Goal: Find specific page/section: Find specific page/section

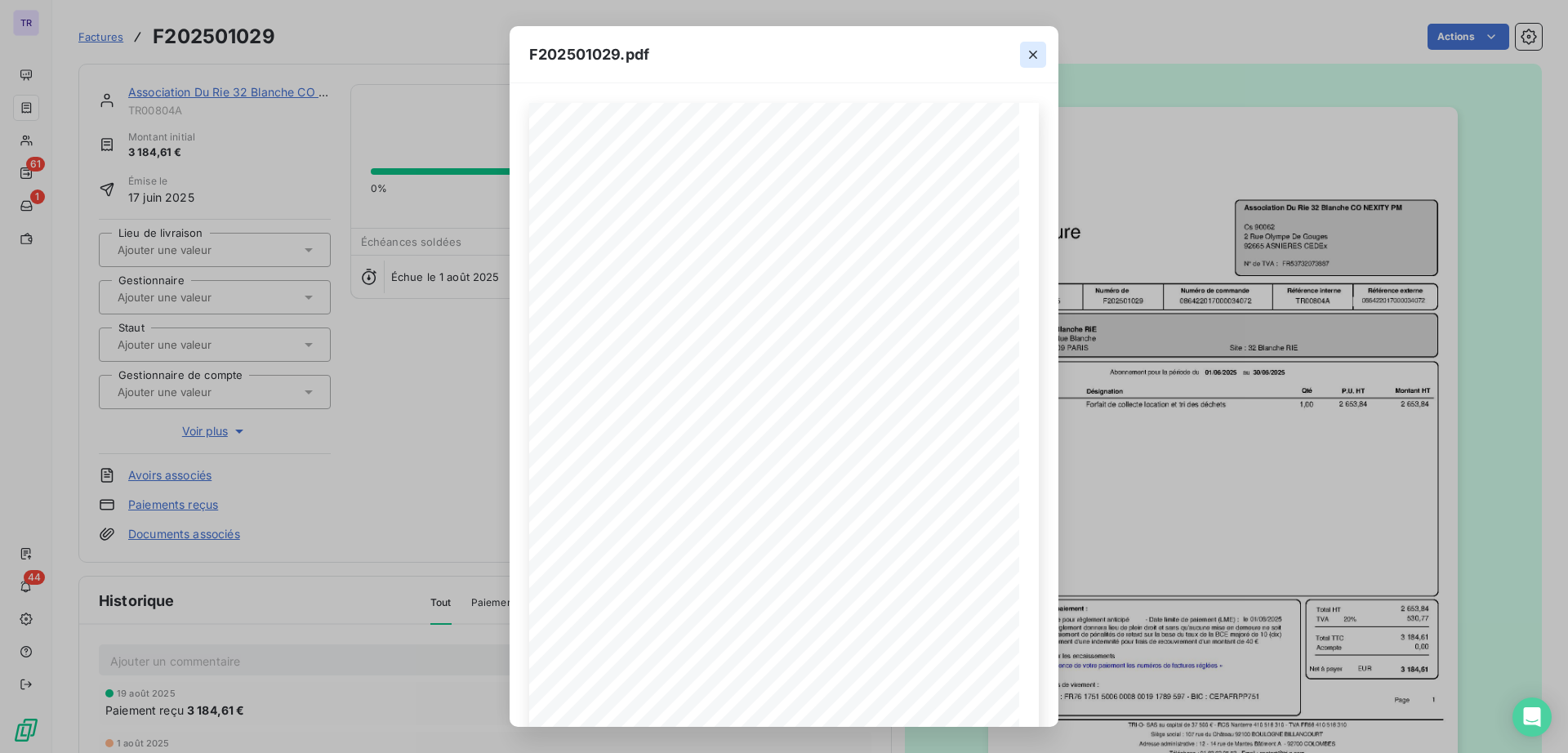
click at [1031, 47] on icon "button" at bounding box center [1032, 54] width 17 height 17
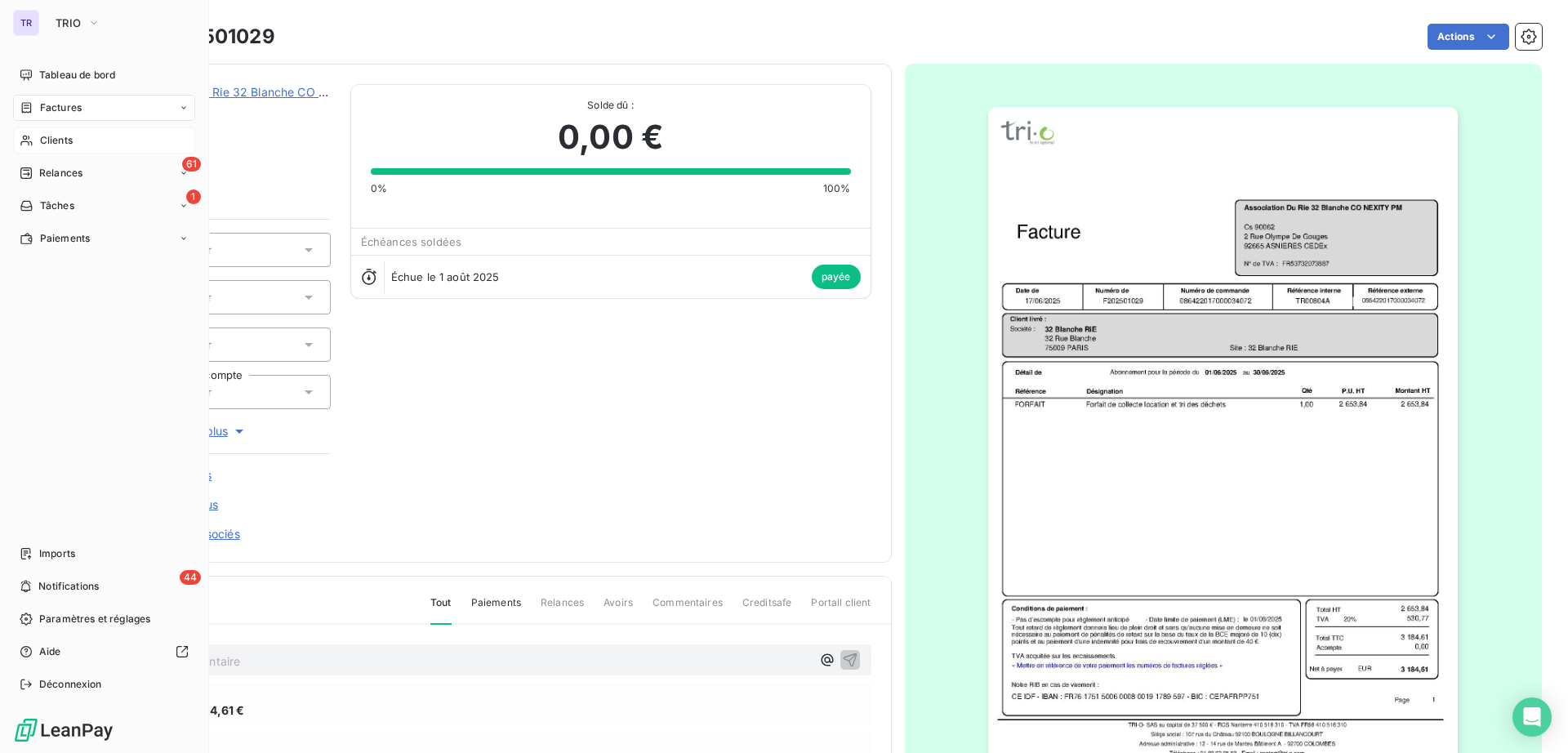
drag, startPoint x: 54, startPoint y: 139, endPoint x: 87, endPoint y: 131, distance: 34.0
click at [56, 139] on span "Clients" at bounding box center [55, 140] width 33 height 15
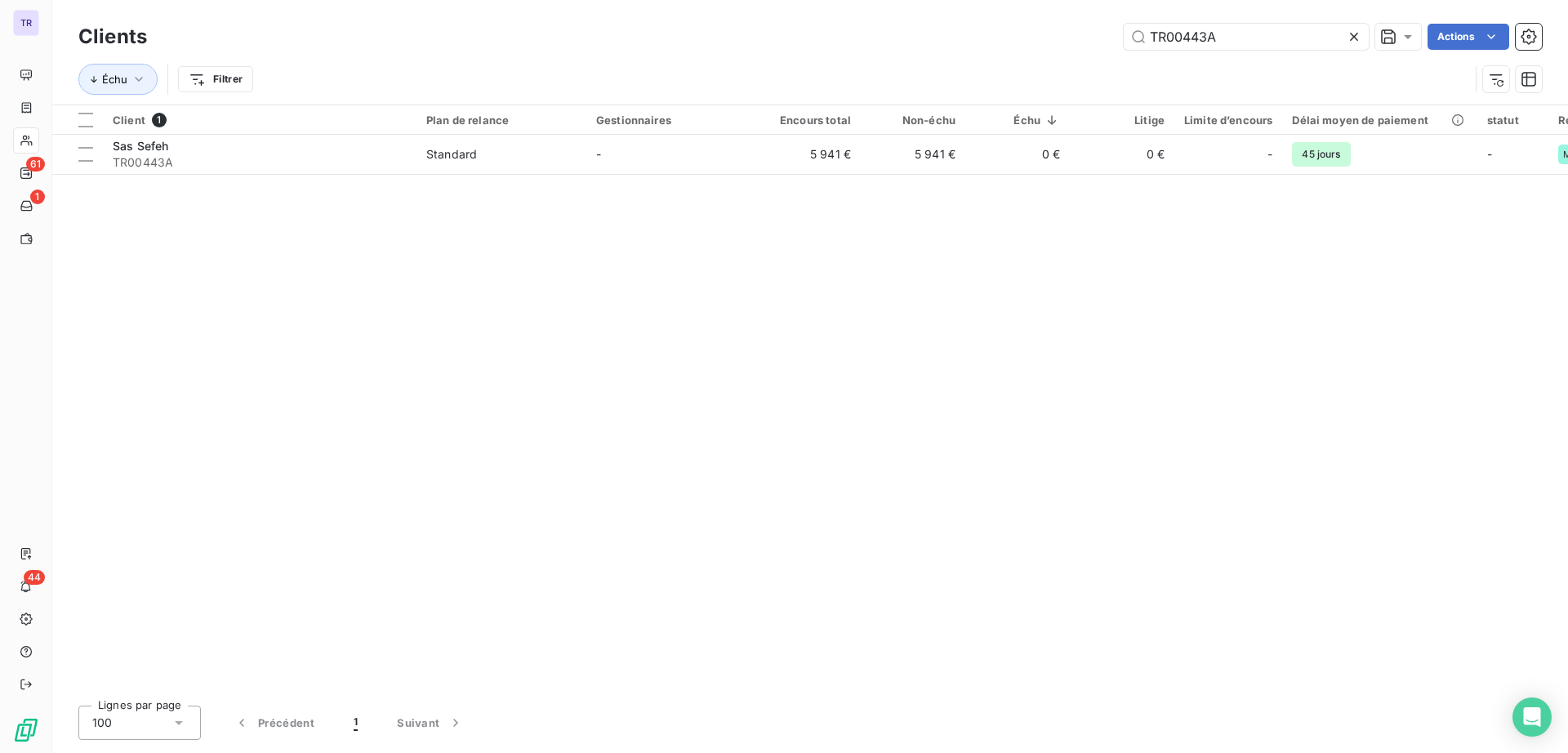
drag, startPoint x: 1238, startPoint y: 34, endPoint x: 834, endPoint y: 11, distance: 404.7
click at [916, 15] on div "Clients TR00443A Actions Échu Filtrer" at bounding box center [810, 52] width 1516 height 105
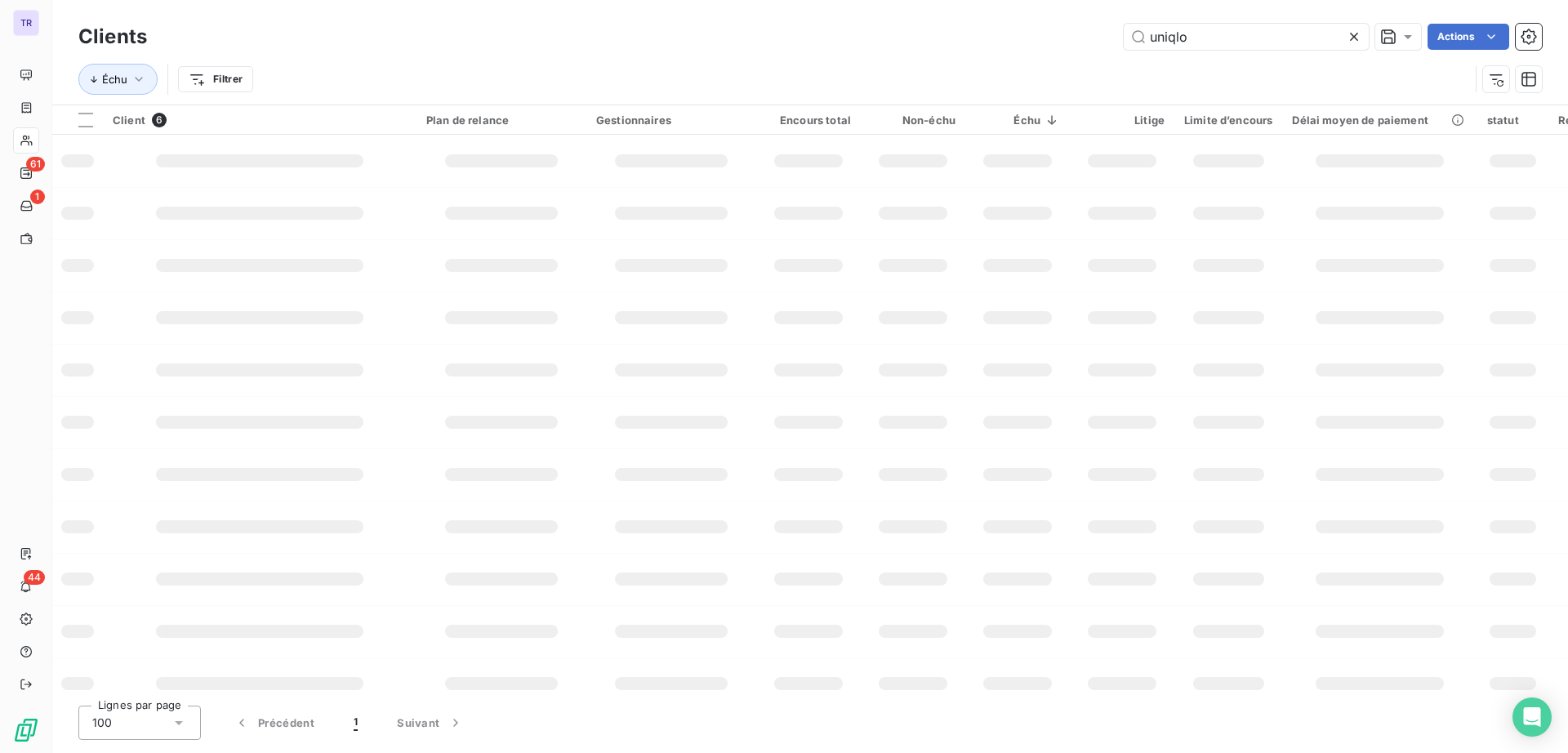
type input "uniqlo"
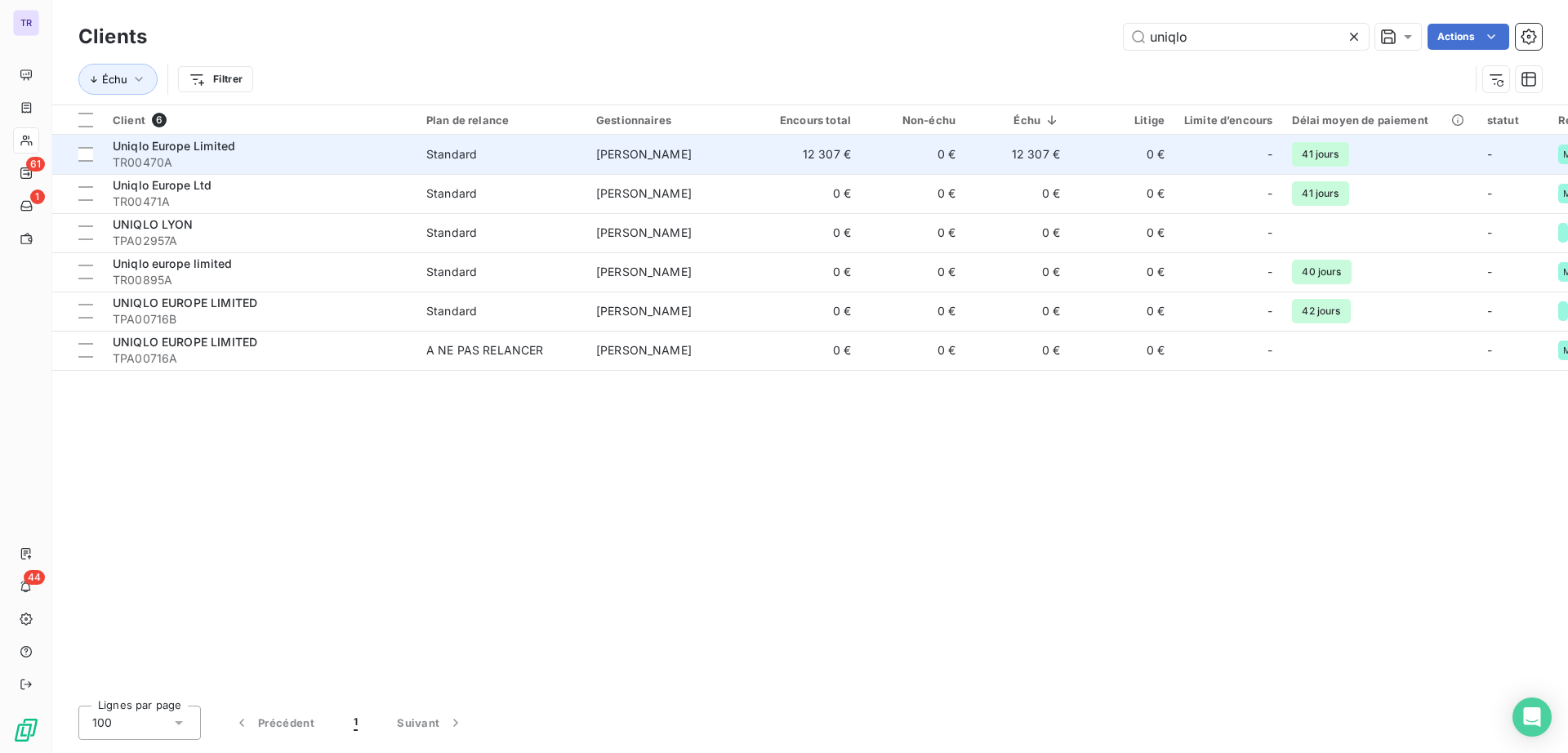
click at [204, 144] on span "Uniqlo Europe Limited" at bounding box center [174, 146] width 123 height 14
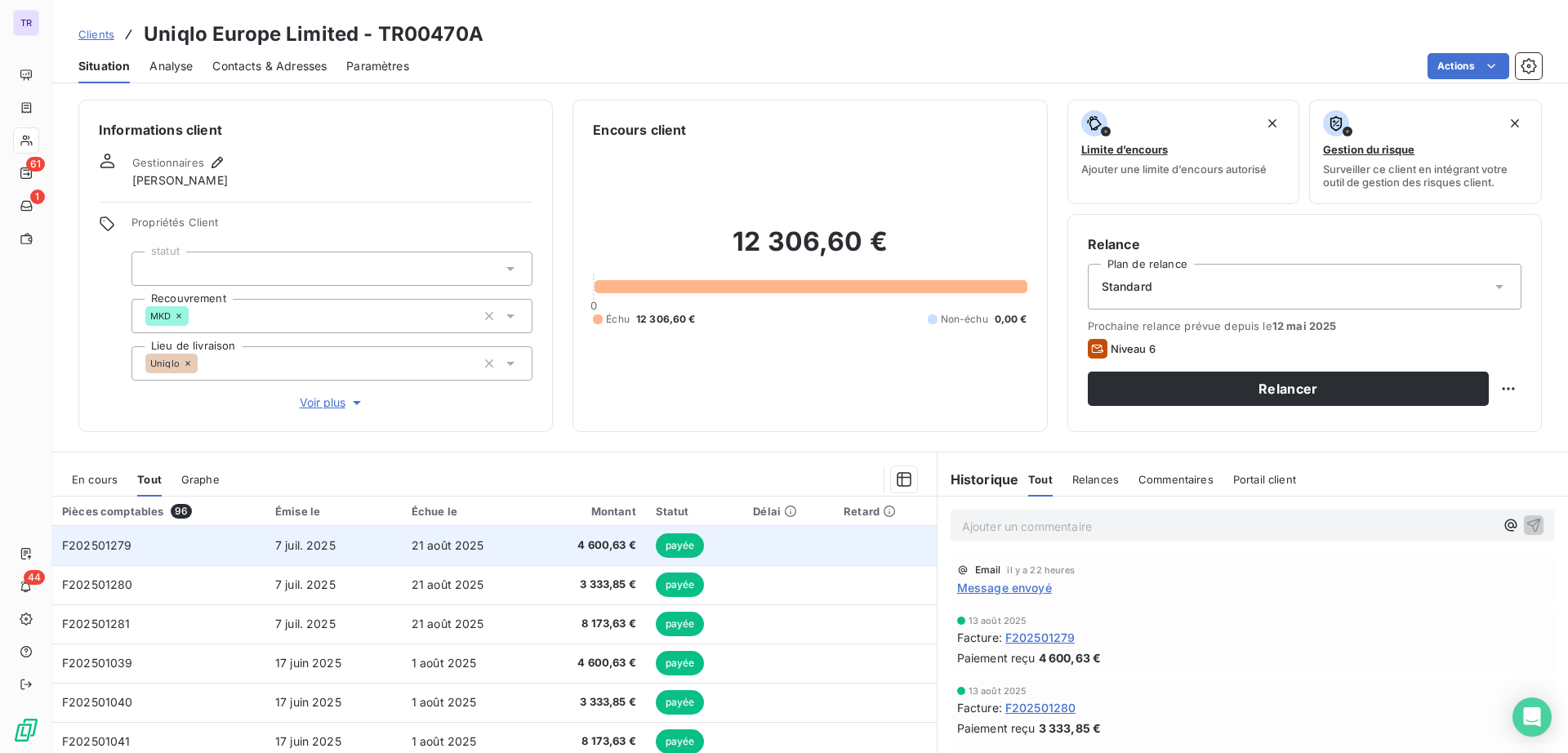
click at [667, 544] on span "payée" at bounding box center [681, 545] width 49 height 25
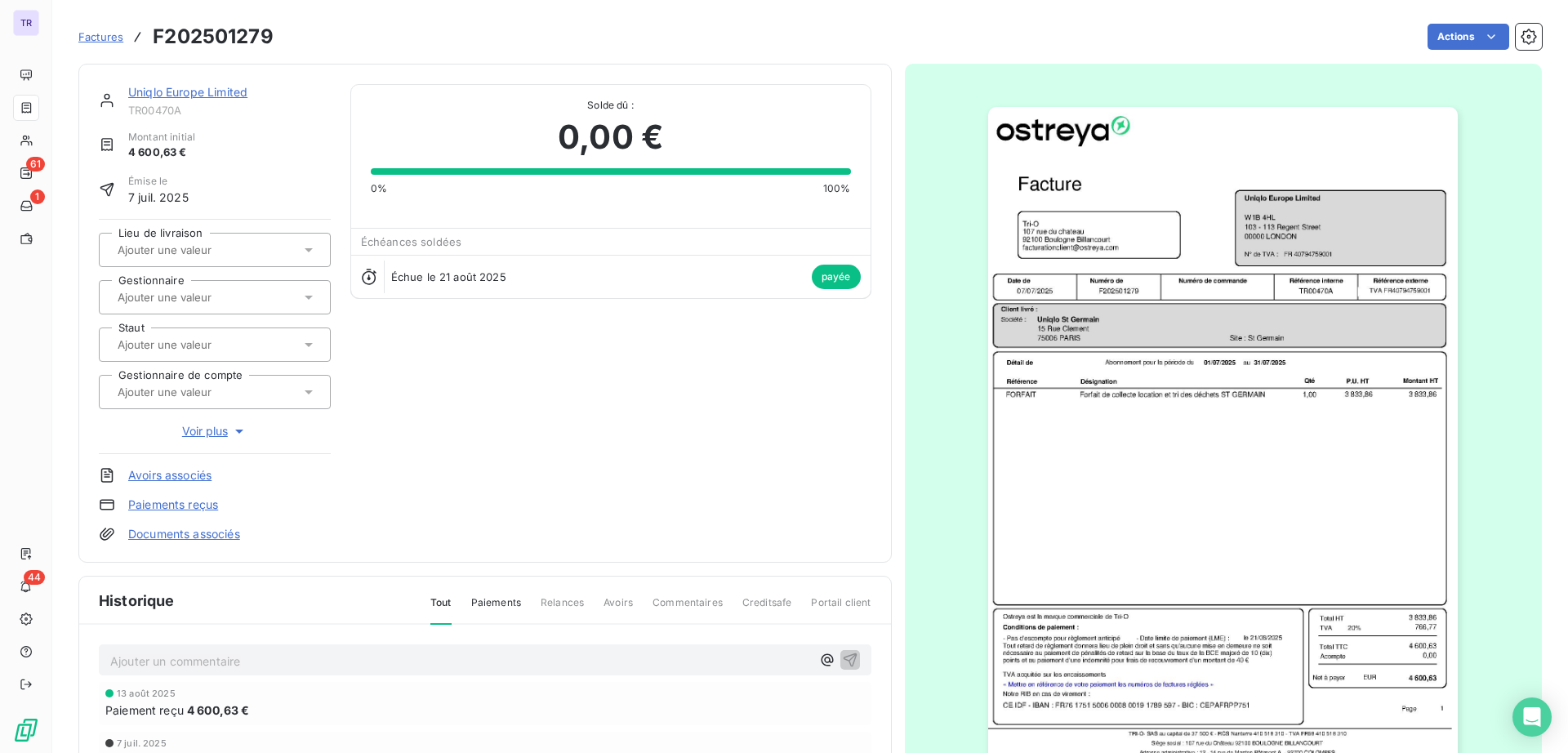
click at [1180, 269] on img "button" at bounding box center [1222, 439] width 469 height 665
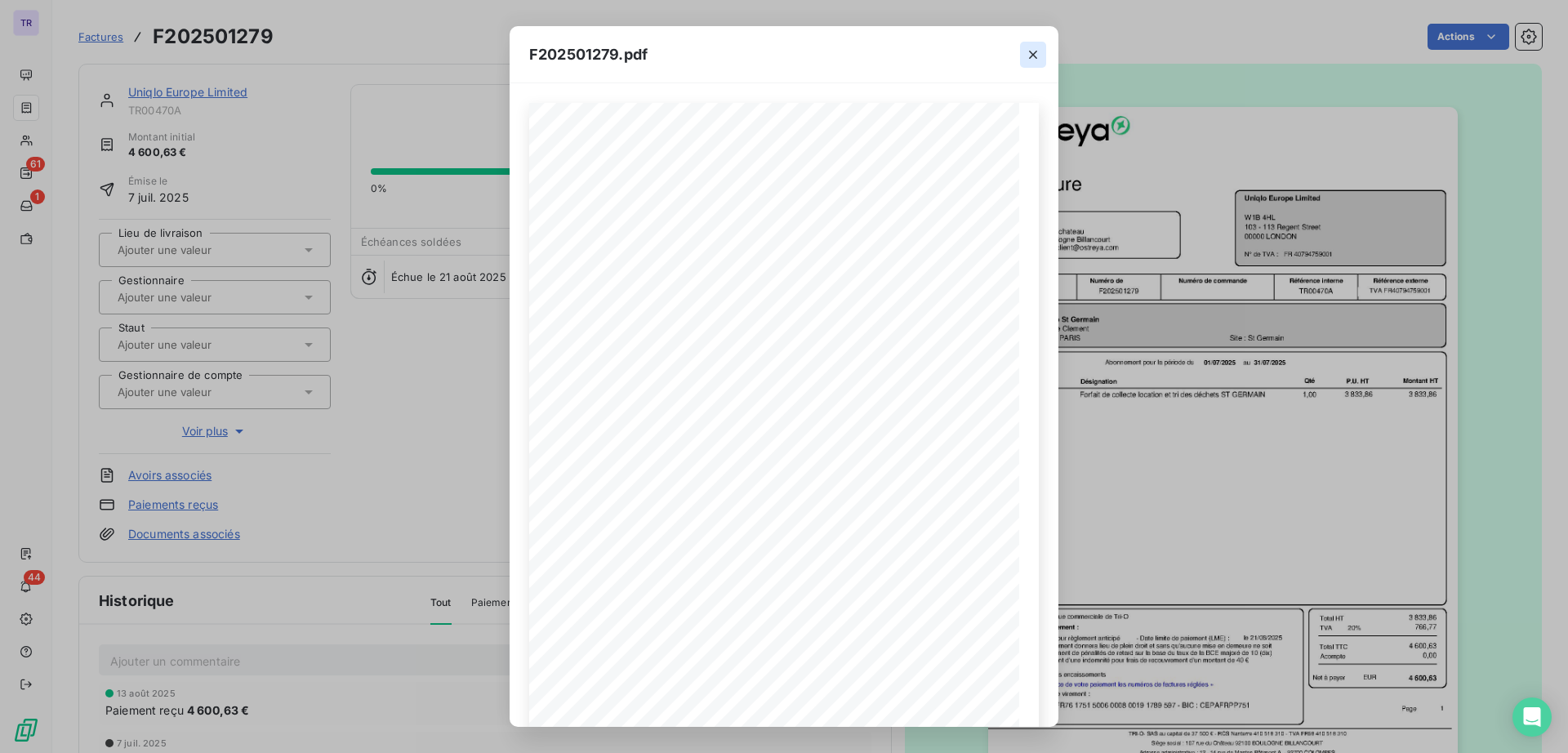
drag, startPoint x: 1032, startPoint y: 50, endPoint x: 1024, endPoint y: 60, distance: 12.8
click at [1032, 52] on icon "button" at bounding box center [1032, 54] width 17 height 17
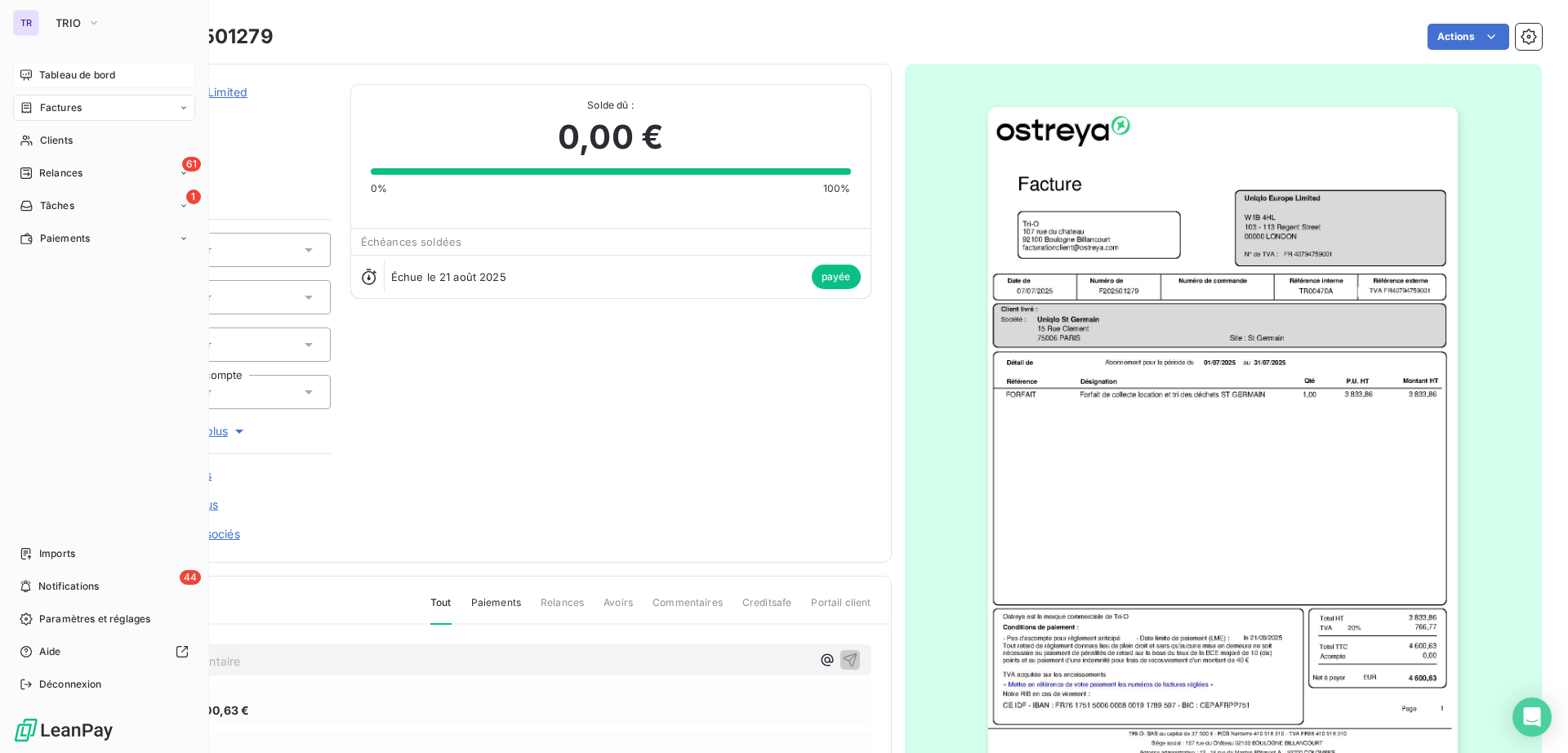
click at [66, 74] on span "Tableau de bord" at bounding box center [77, 75] width 76 height 15
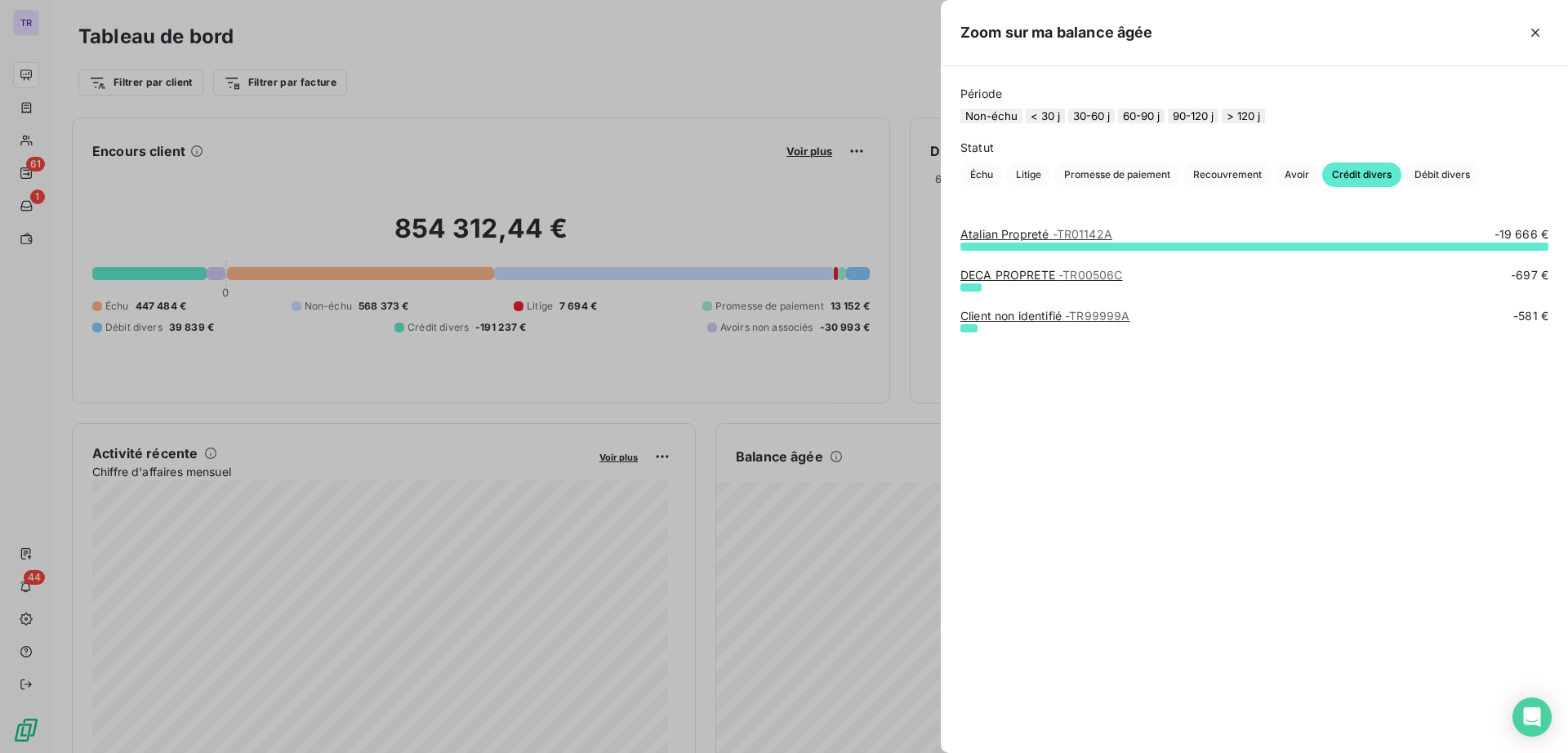
click at [868, 559] on div at bounding box center [784, 376] width 1568 height 753
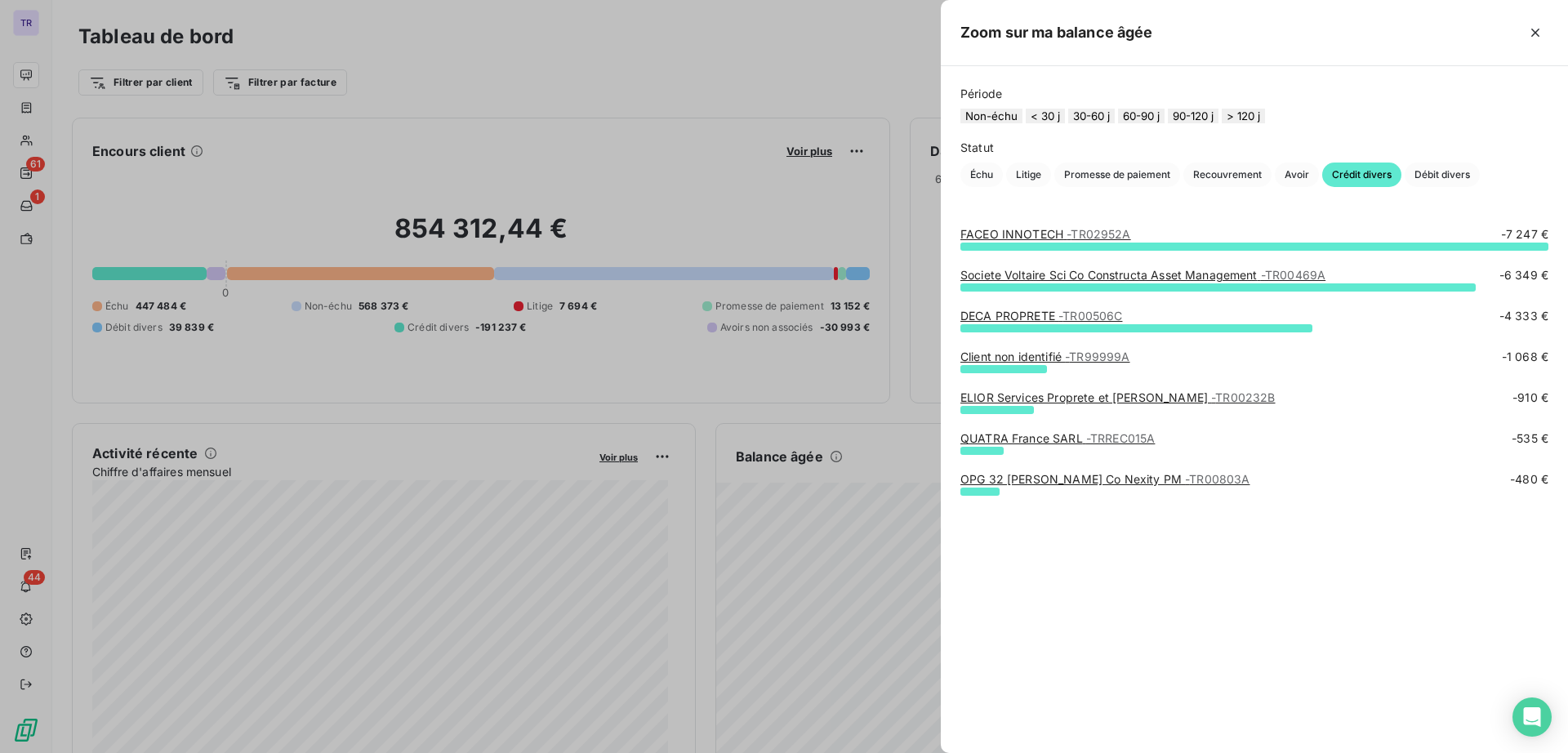
click at [1048, 282] on link "Societe Voltaire Sci Co Constructa Asset Management - TR00469A" at bounding box center [1142, 275] width 365 height 14
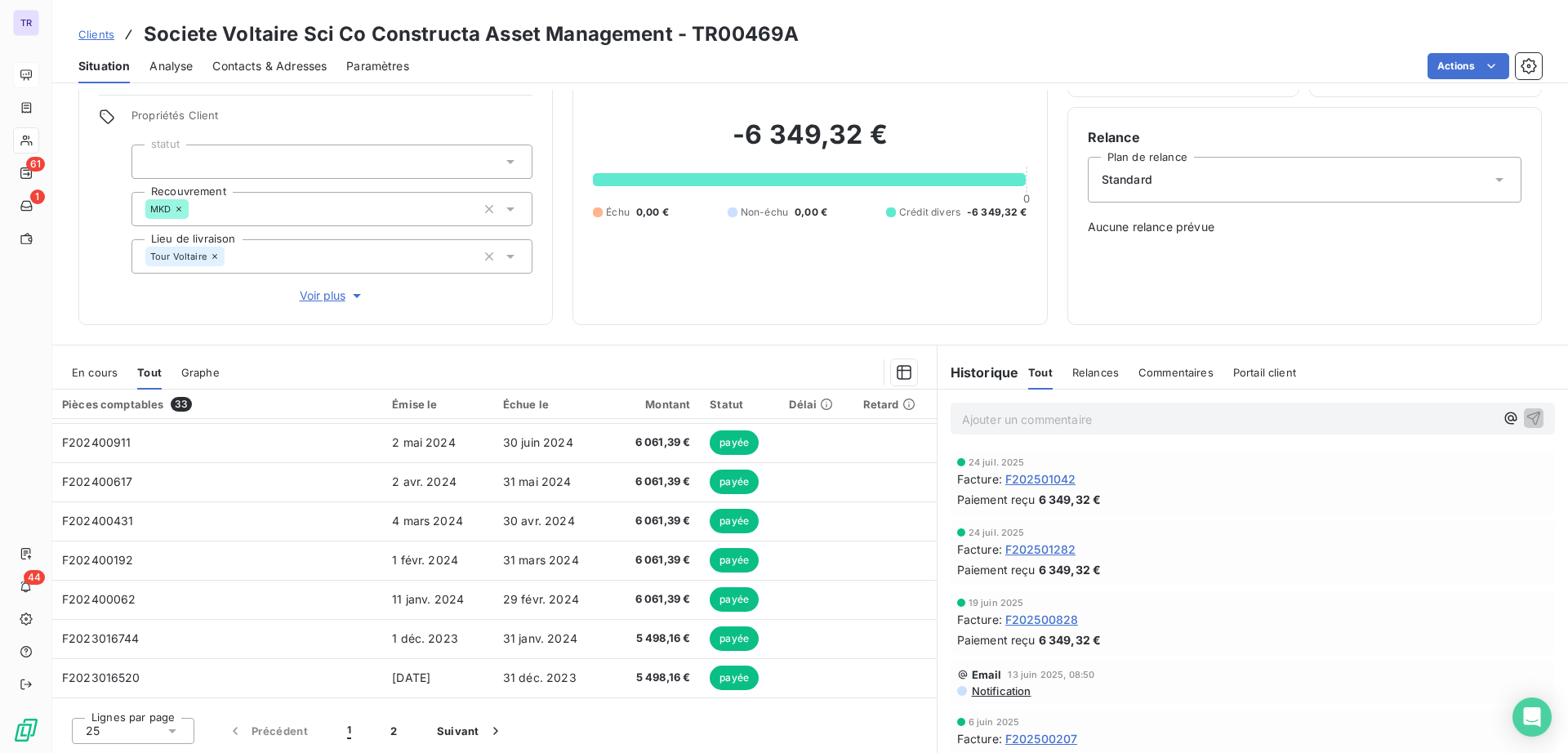
scroll to position [492, 0]
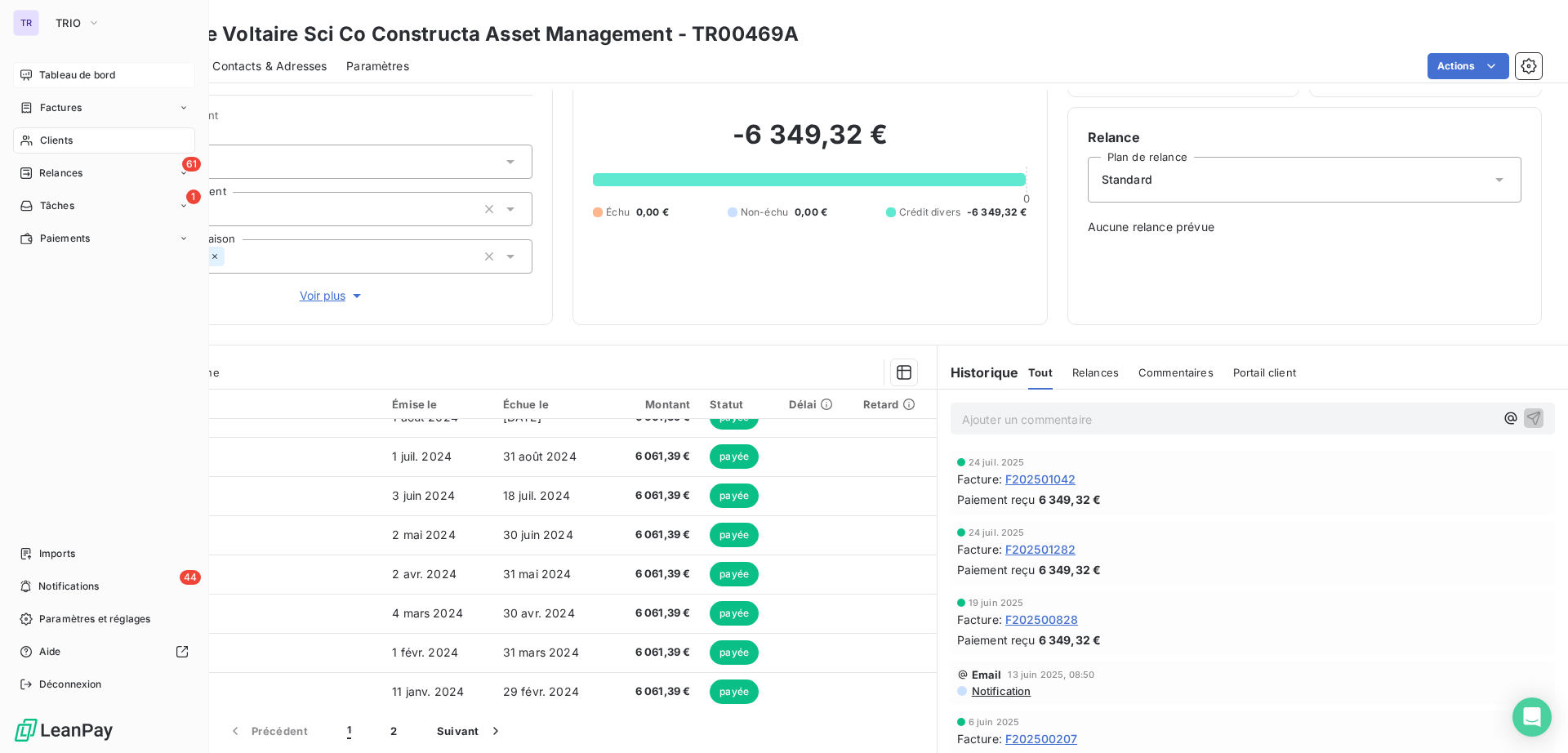
click at [45, 133] on span "Clients" at bounding box center [55, 140] width 33 height 15
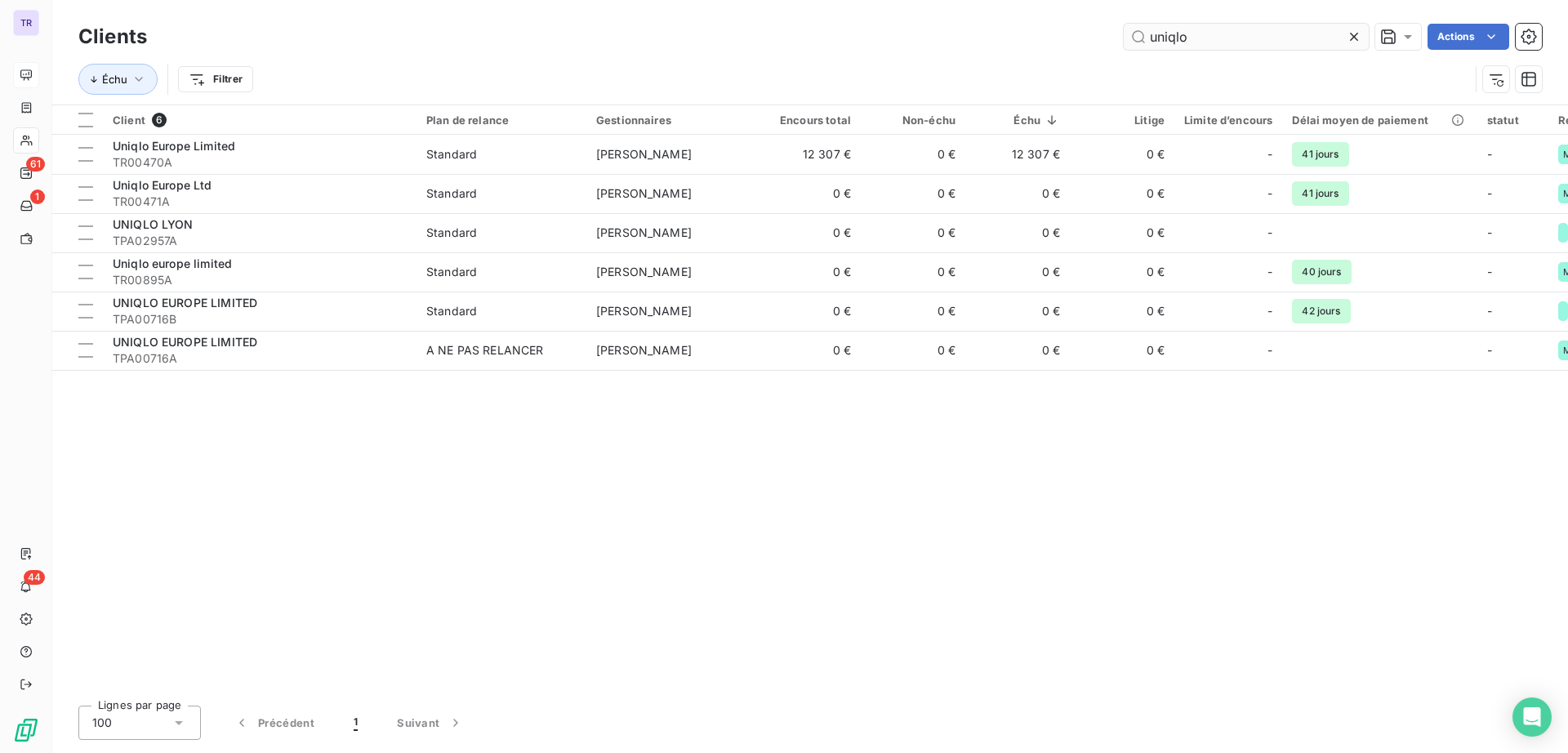
drag, startPoint x: 1267, startPoint y: 17, endPoint x: 1233, endPoint y: 31, distance: 36.8
click at [1233, 31] on div "Clients uniqlo Actions Échu Filtrer" at bounding box center [810, 52] width 1516 height 105
drag, startPoint x: 1227, startPoint y: 38, endPoint x: 709, endPoint y: 41, distance: 518.0
click at [850, 41] on div "uniqlo Actions" at bounding box center [855, 37] width 1375 height 26
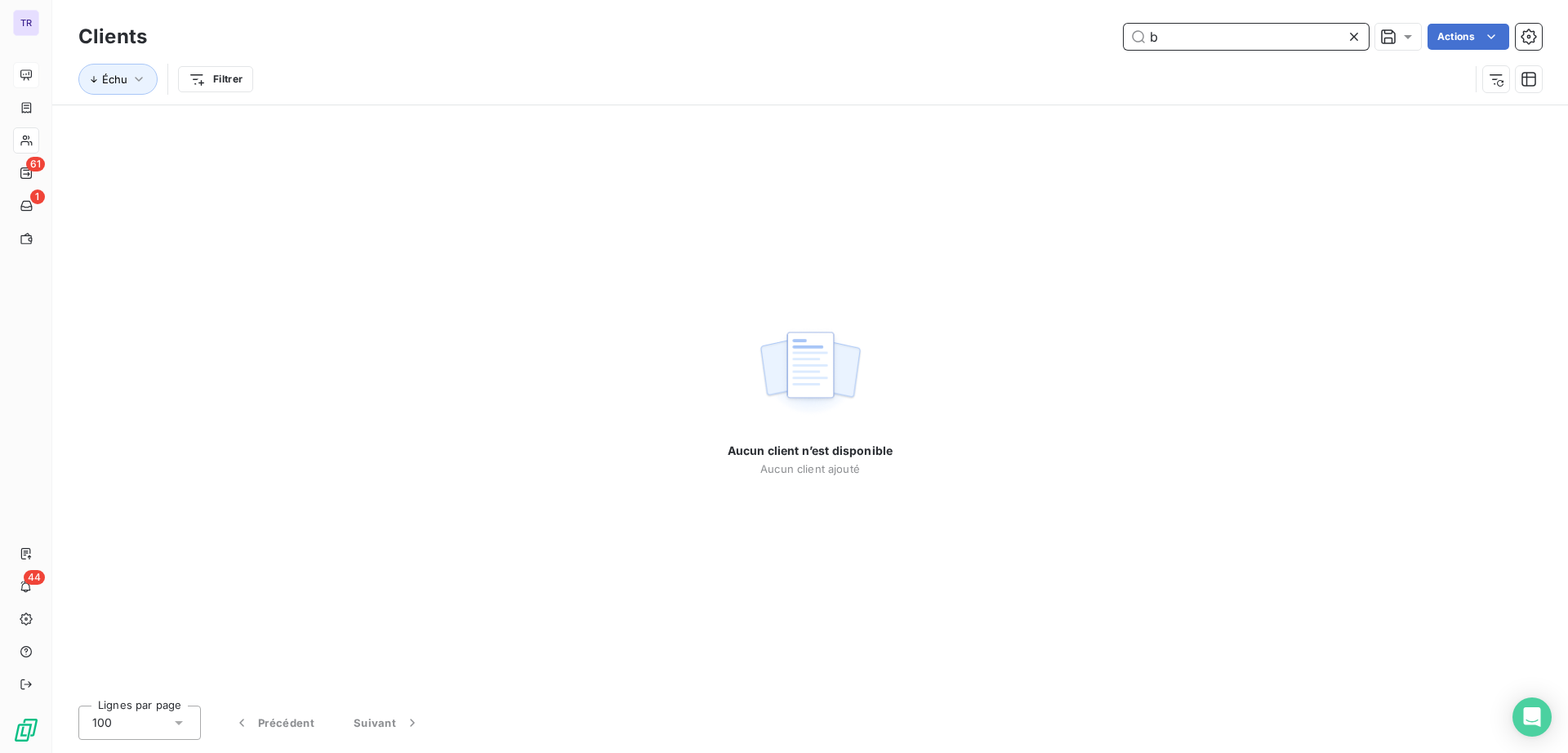
type input "b"
type input "B C PROPRETE"
drag, startPoint x: 1281, startPoint y: 40, endPoint x: 411, endPoint y: 35, distance: 870.0
click at [431, 35] on div "B C PROPRETE Actions" at bounding box center [855, 37] width 1375 height 26
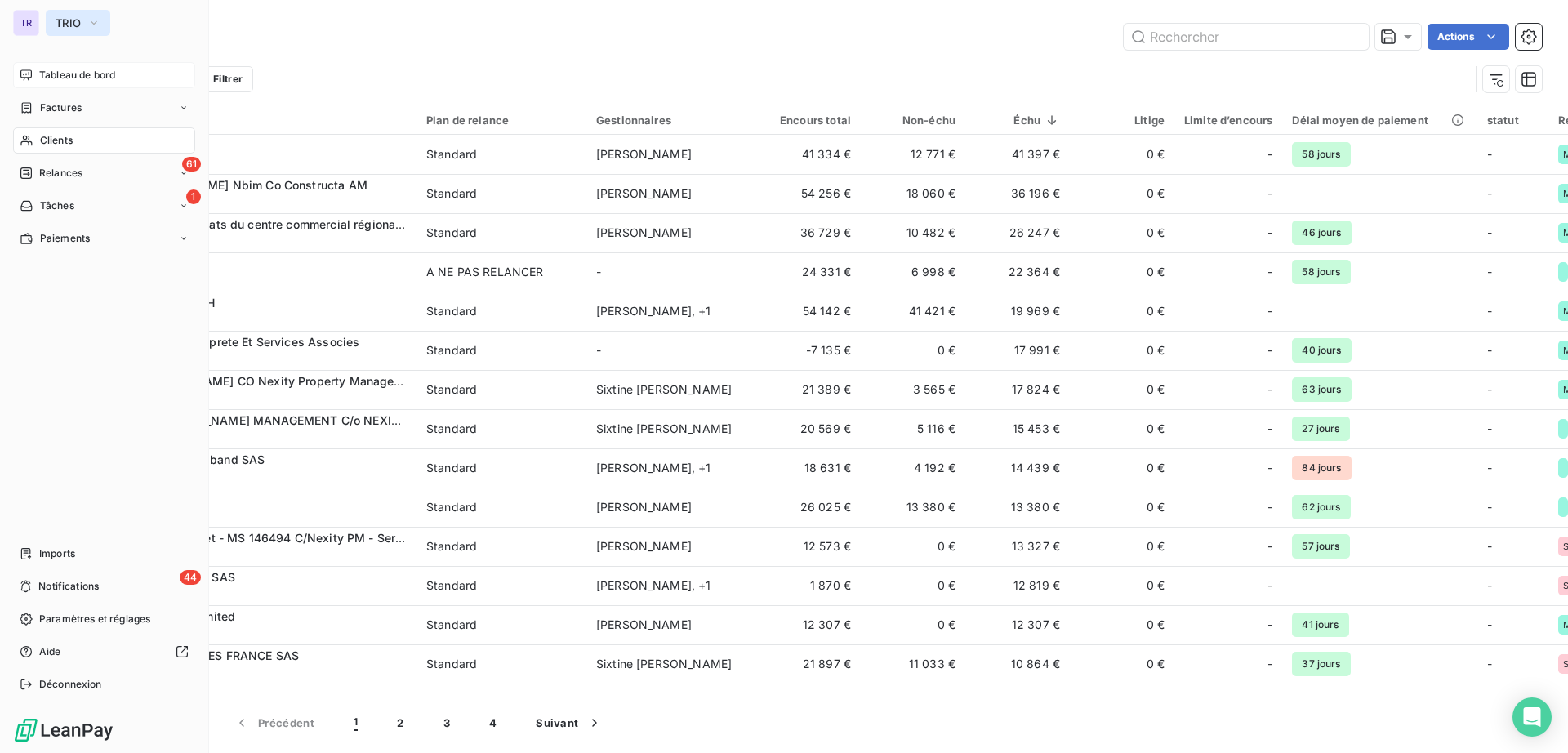
click at [75, 25] on span "TRIO" at bounding box center [68, 23] width 26 height 13
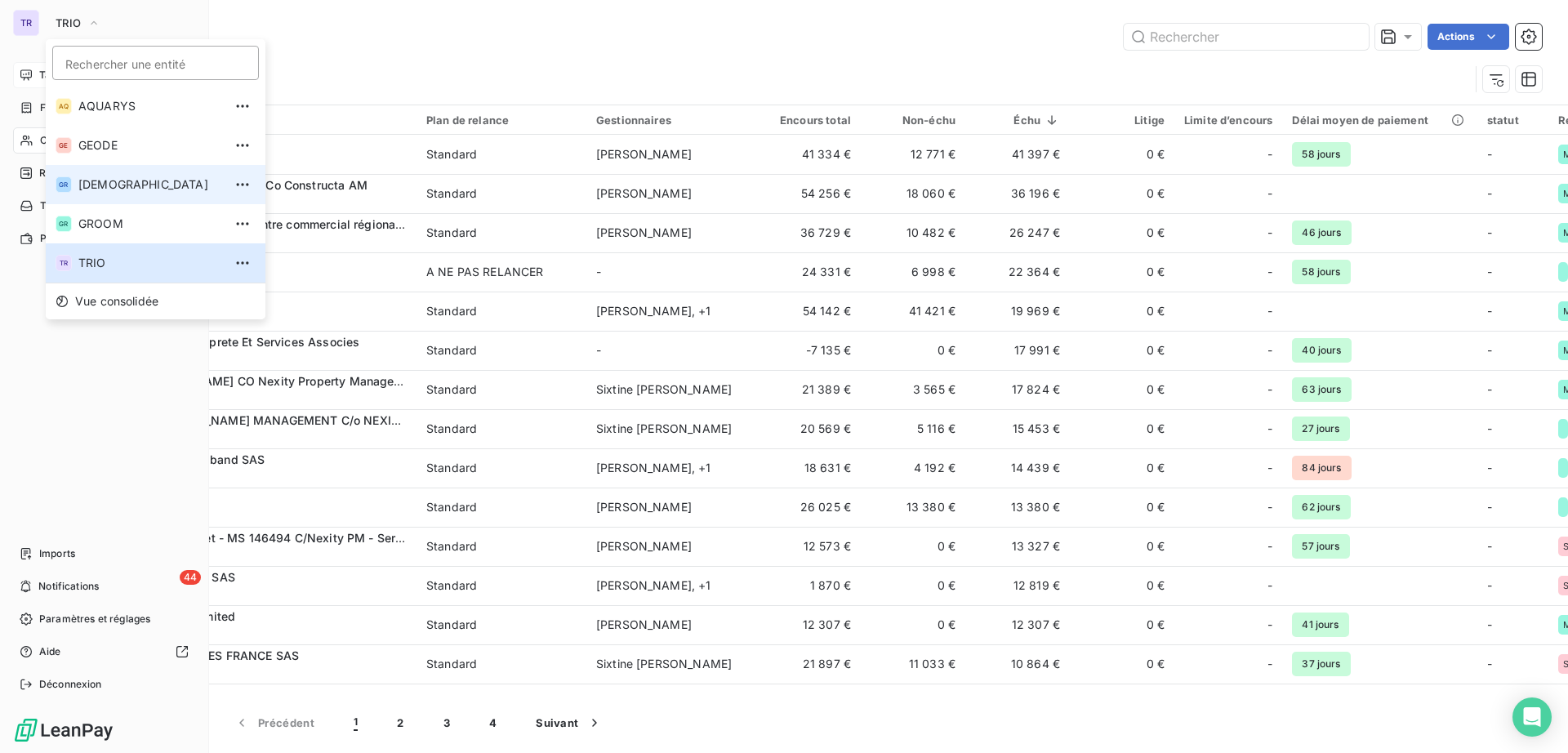
click at [154, 178] on span "[DEMOGRAPHIC_DATA]" at bounding box center [150, 185] width 144 height 17
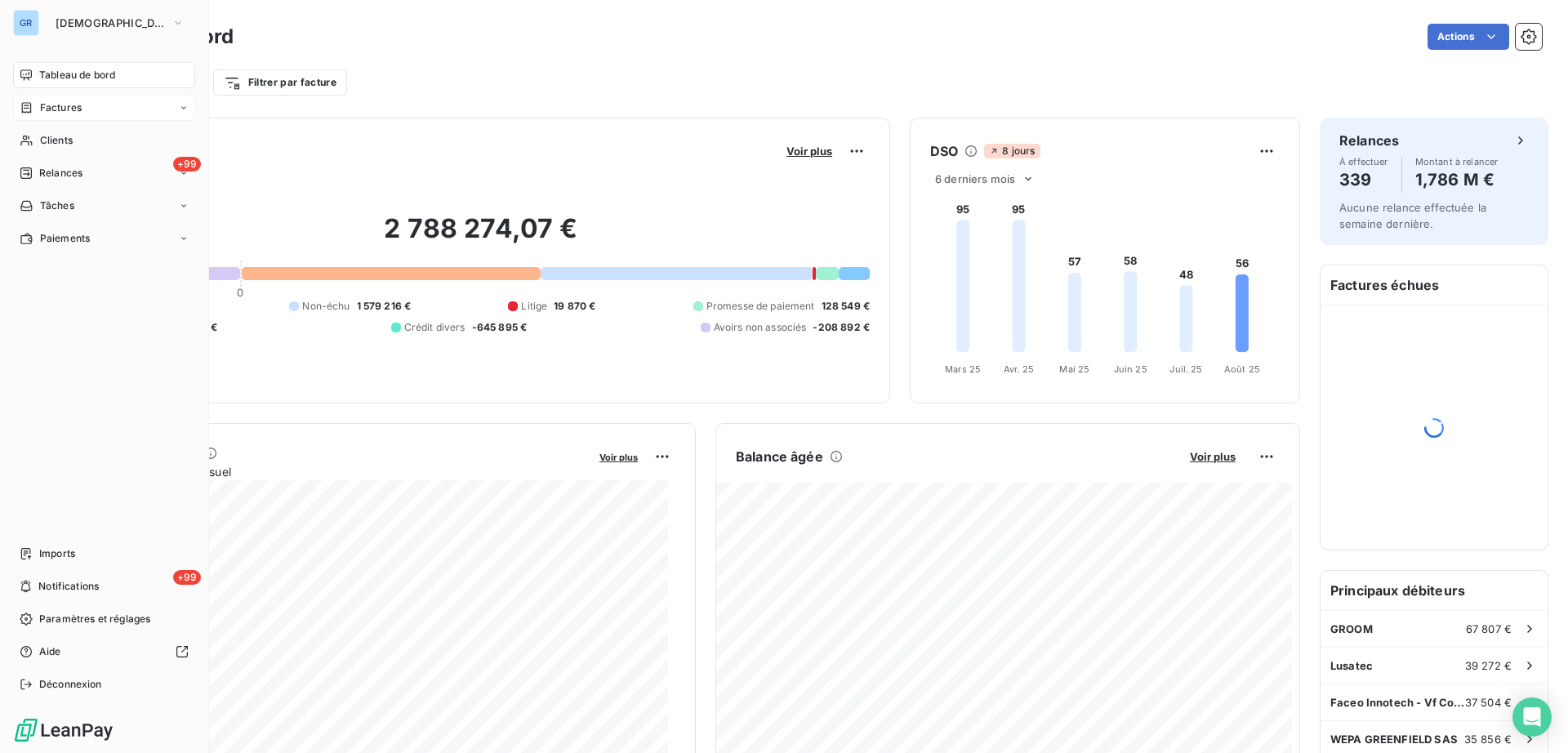
click at [59, 101] on span "Factures" at bounding box center [60, 108] width 41 height 15
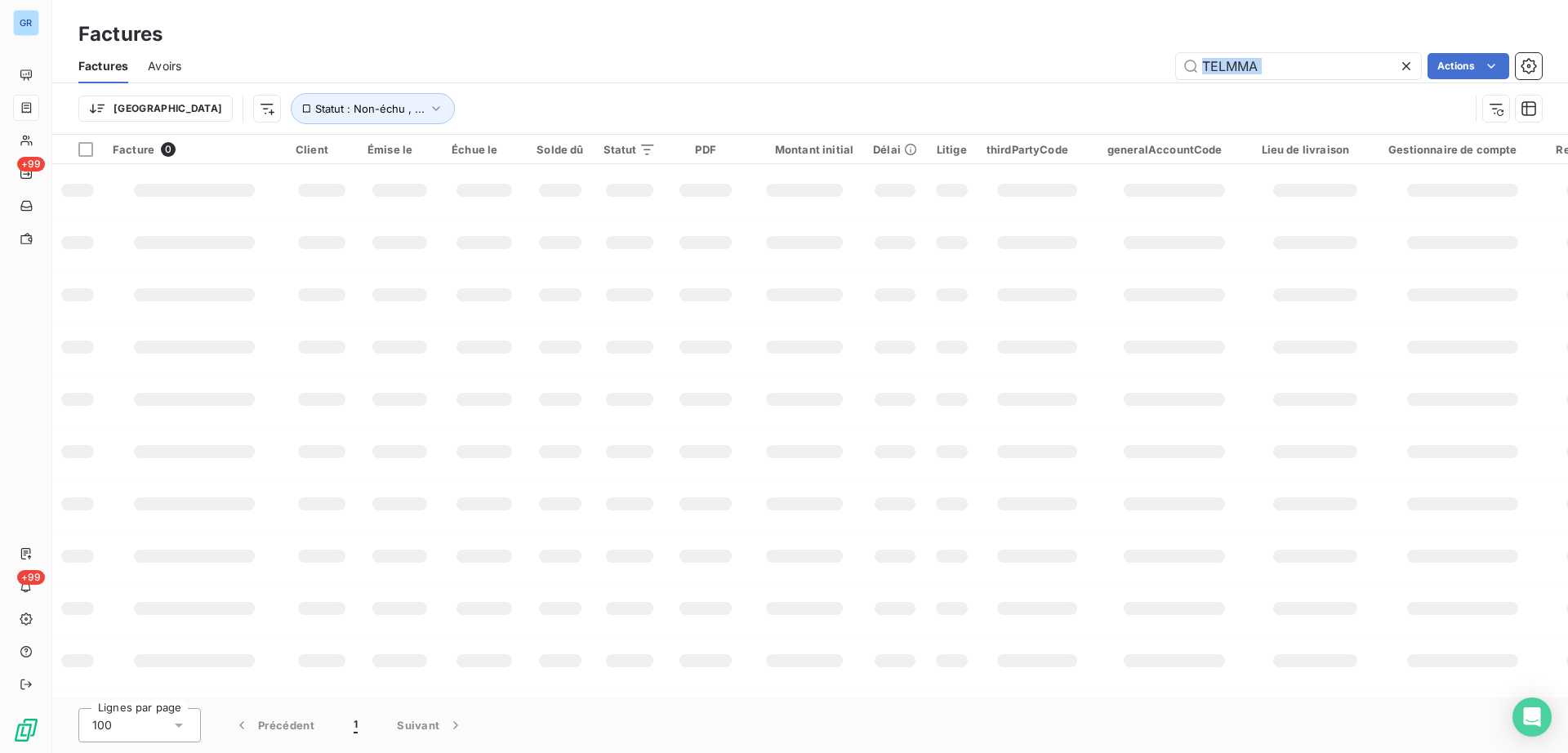
drag, startPoint x: 1273, startPoint y: 75, endPoint x: 935, endPoint y: 87, distance: 338.2
click at [930, 86] on div "Factures Avoirs TELMMA Actions Trier Statut : Non-échu , ..." at bounding box center [810, 92] width 1516 height 85
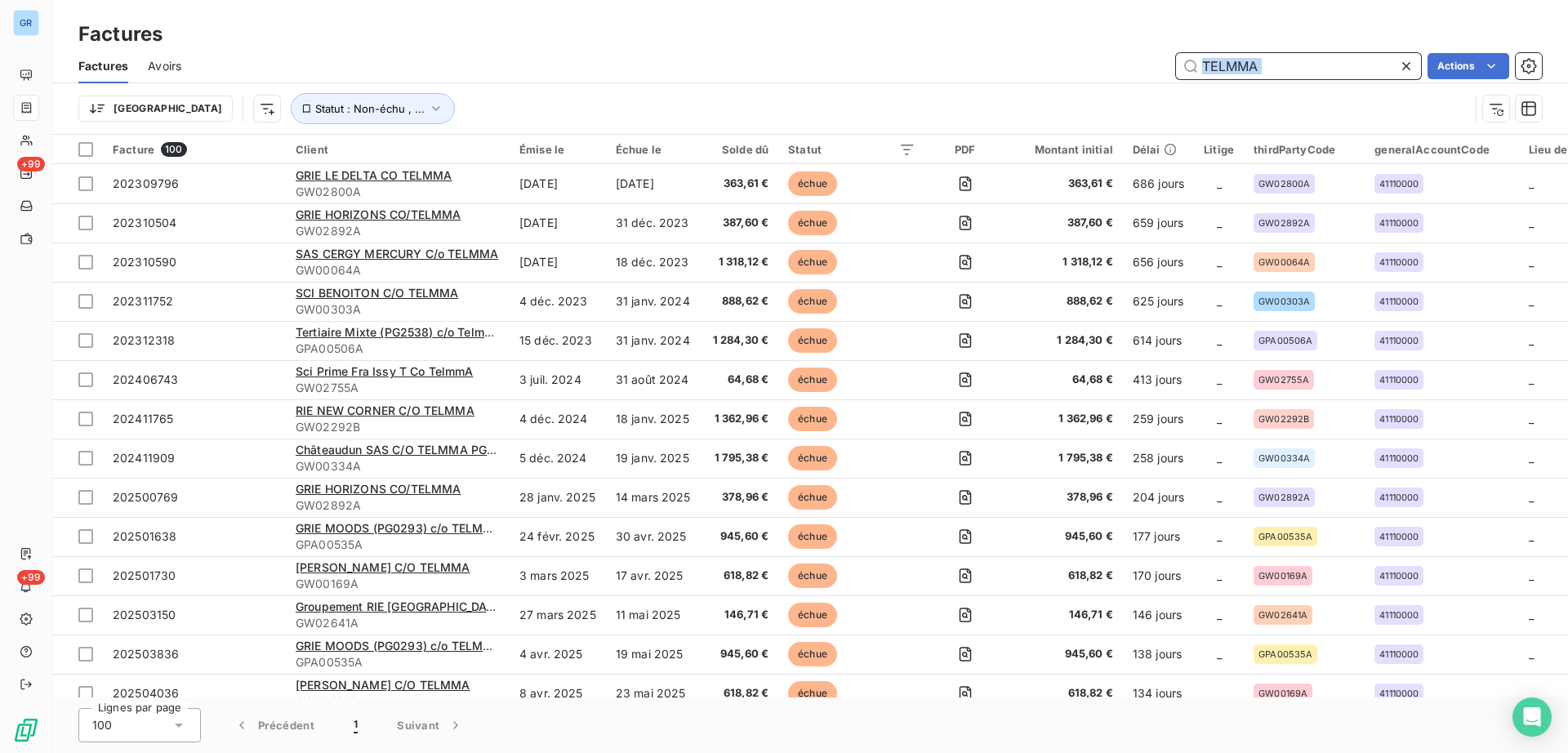
drag, startPoint x: 1226, startPoint y: 68, endPoint x: 1287, endPoint y: 65, distance: 61.1
click at [1287, 65] on input "TELMMA" at bounding box center [1298, 66] width 245 height 26
click at [1287, 63] on input "TELMMA" at bounding box center [1298, 66] width 245 height 26
click at [1287, 73] on input "TELMMA" at bounding box center [1298, 66] width 245 height 26
drag, startPoint x: 1284, startPoint y: 73, endPoint x: 834, endPoint y: 90, distance: 450.3
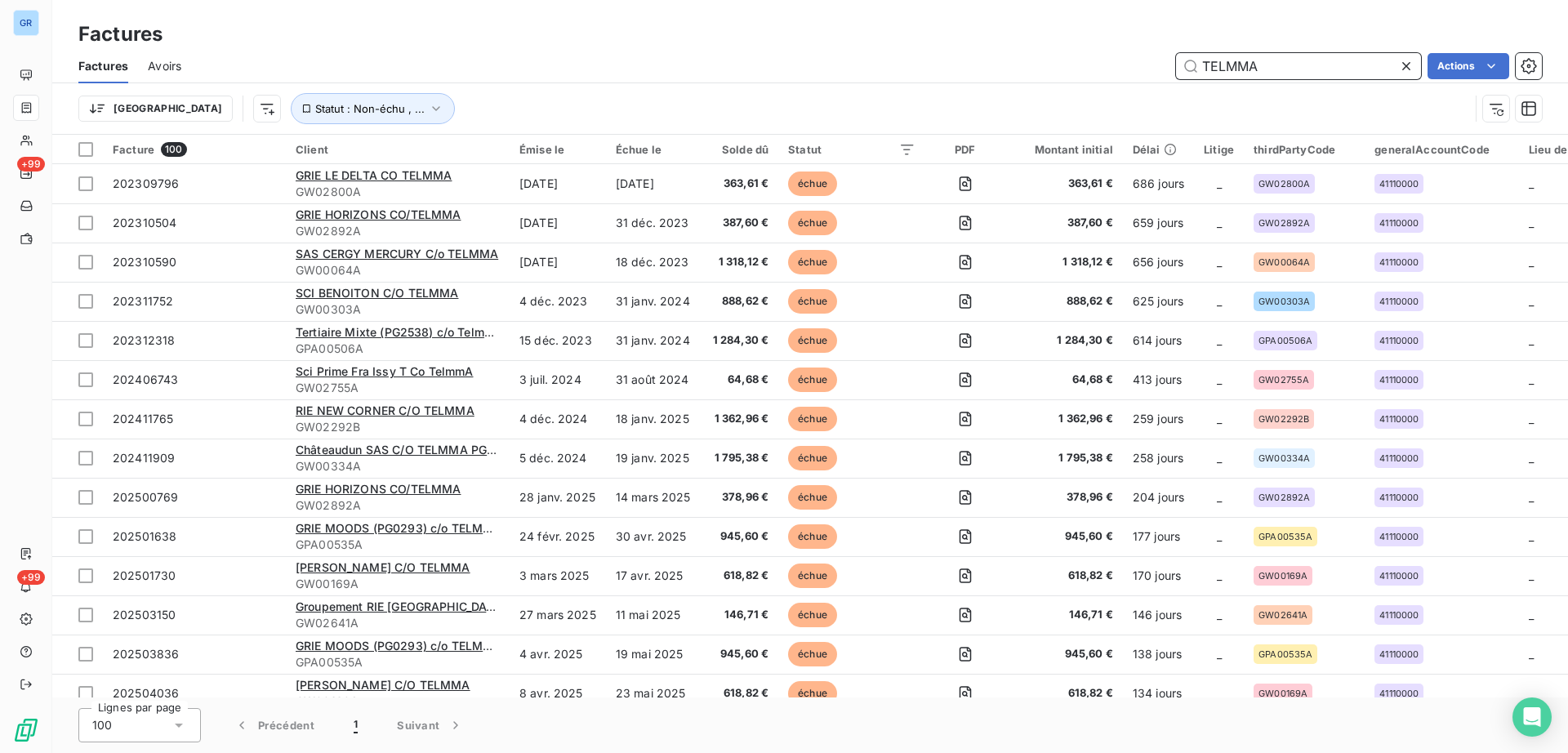
click at [835, 90] on div "Factures Avoirs TELMMA Actions Trier Statut : Non-échu , ..." at bounding box center [810, 92] width 1516 height 85
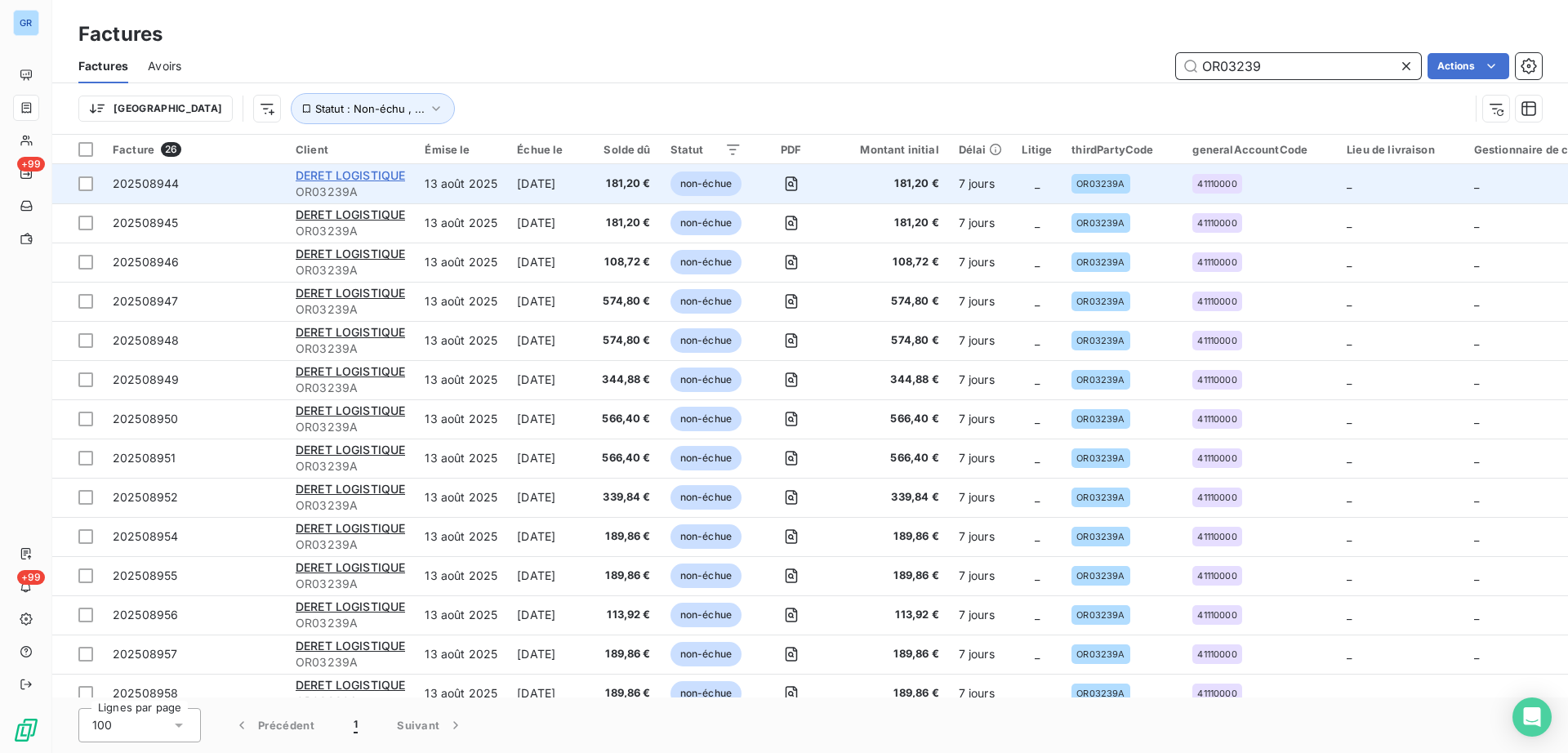
type input "OR03239"
click at [365, 175] on span "DERET LOGISTIQUE" at bounding box center [350, 175] width 110 height 14
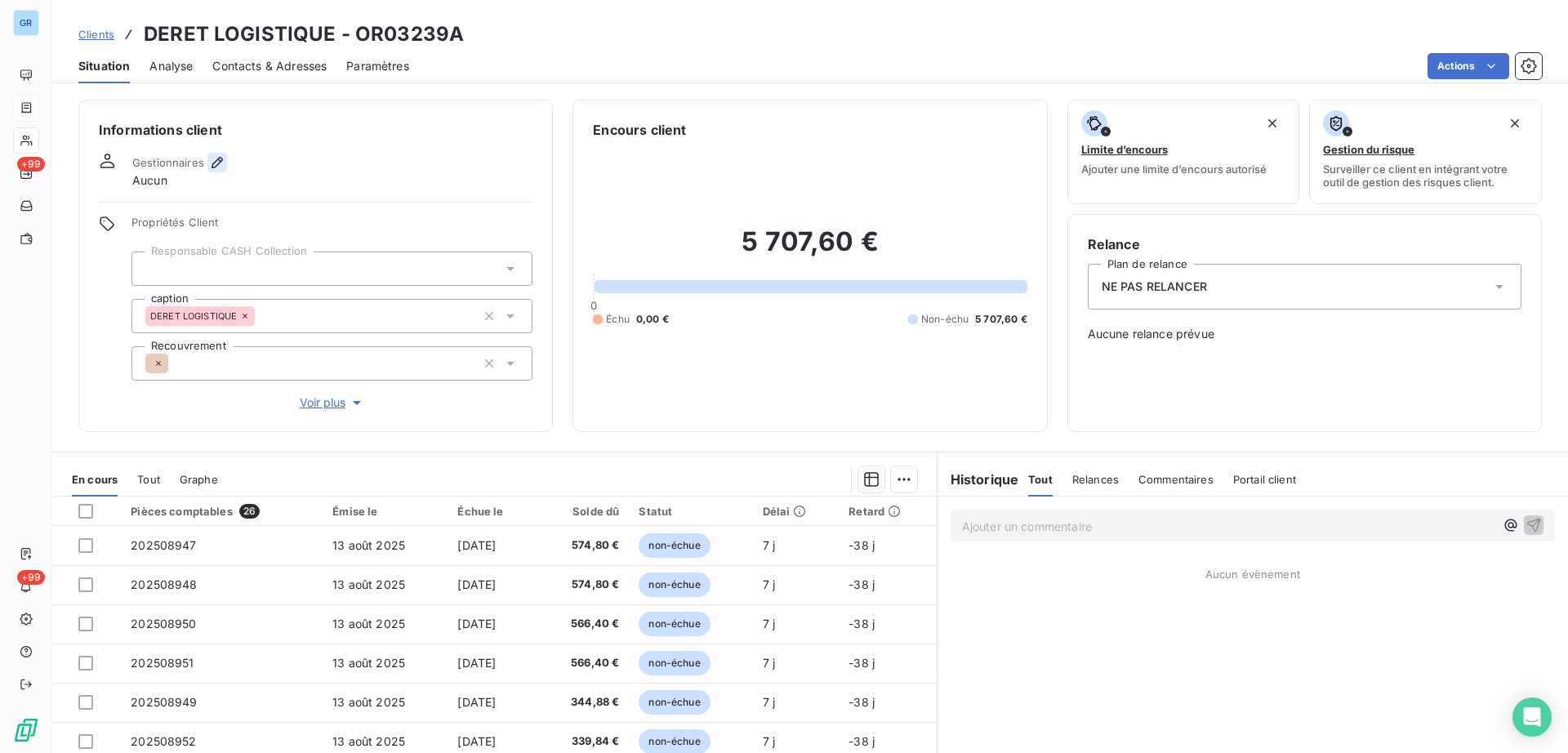
click at [210, 164] on icon "button" at bounding box center [217, 162] width 17 height 17
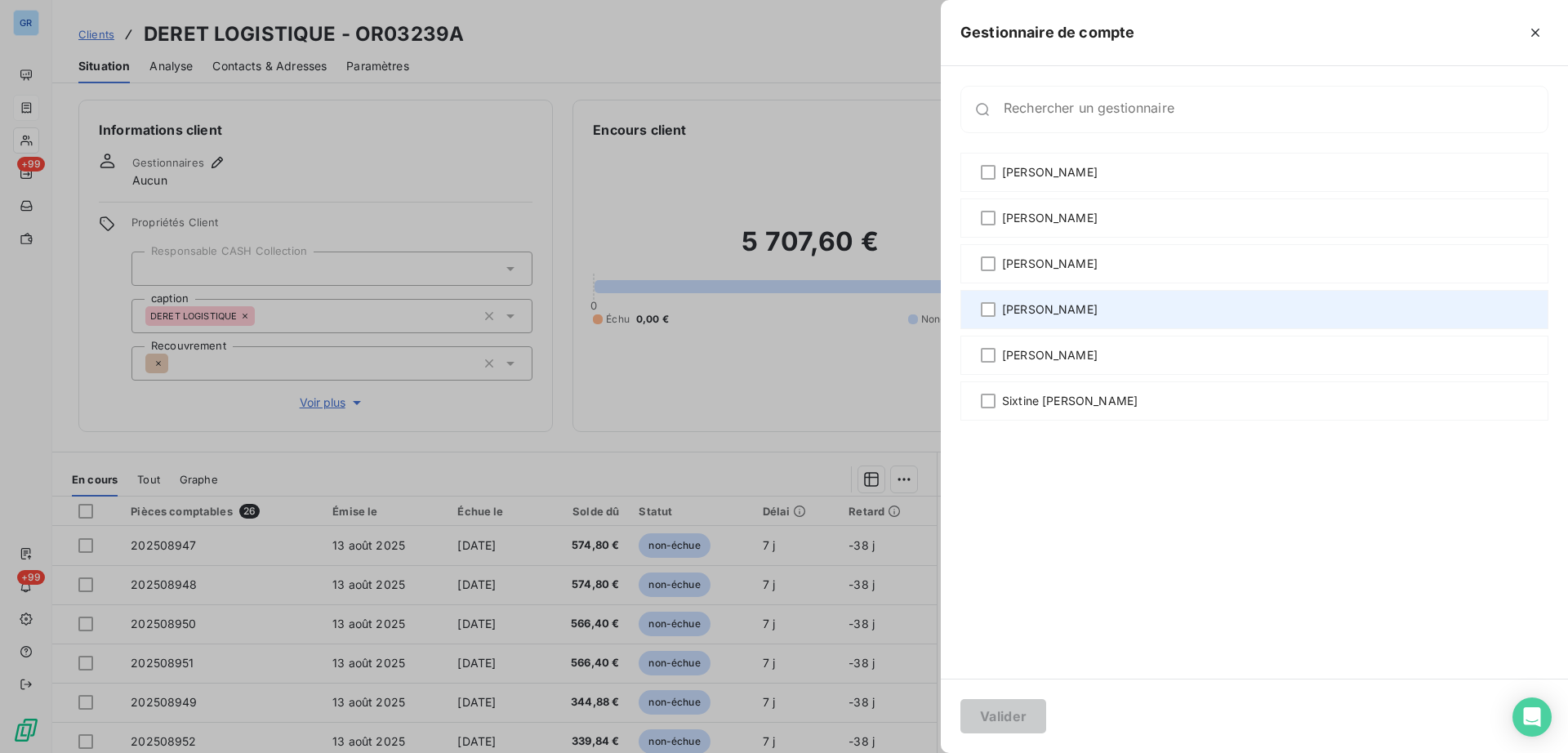
drag, startPoint x: 1094, startPoint y: 265, endPoint x: 1088, endPoint y: 297, distance: 32.6
click at [1093, 264] on span "[PERSON_NAME]" at bounding box center [1049, 264] width 96 height 17
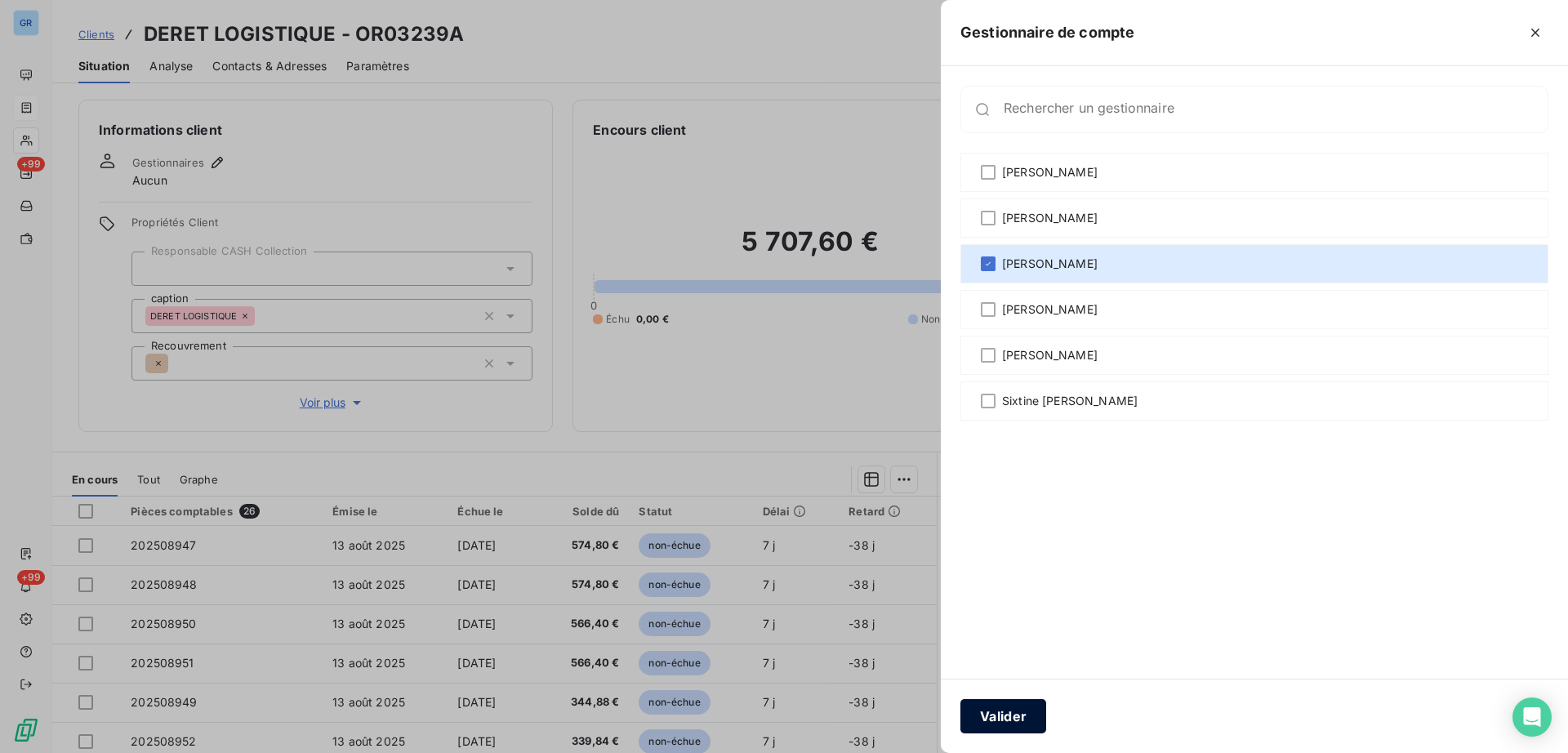
click at [1009, 722] on button "Valider" at bounding box center [1003, 715] width 86 height 35
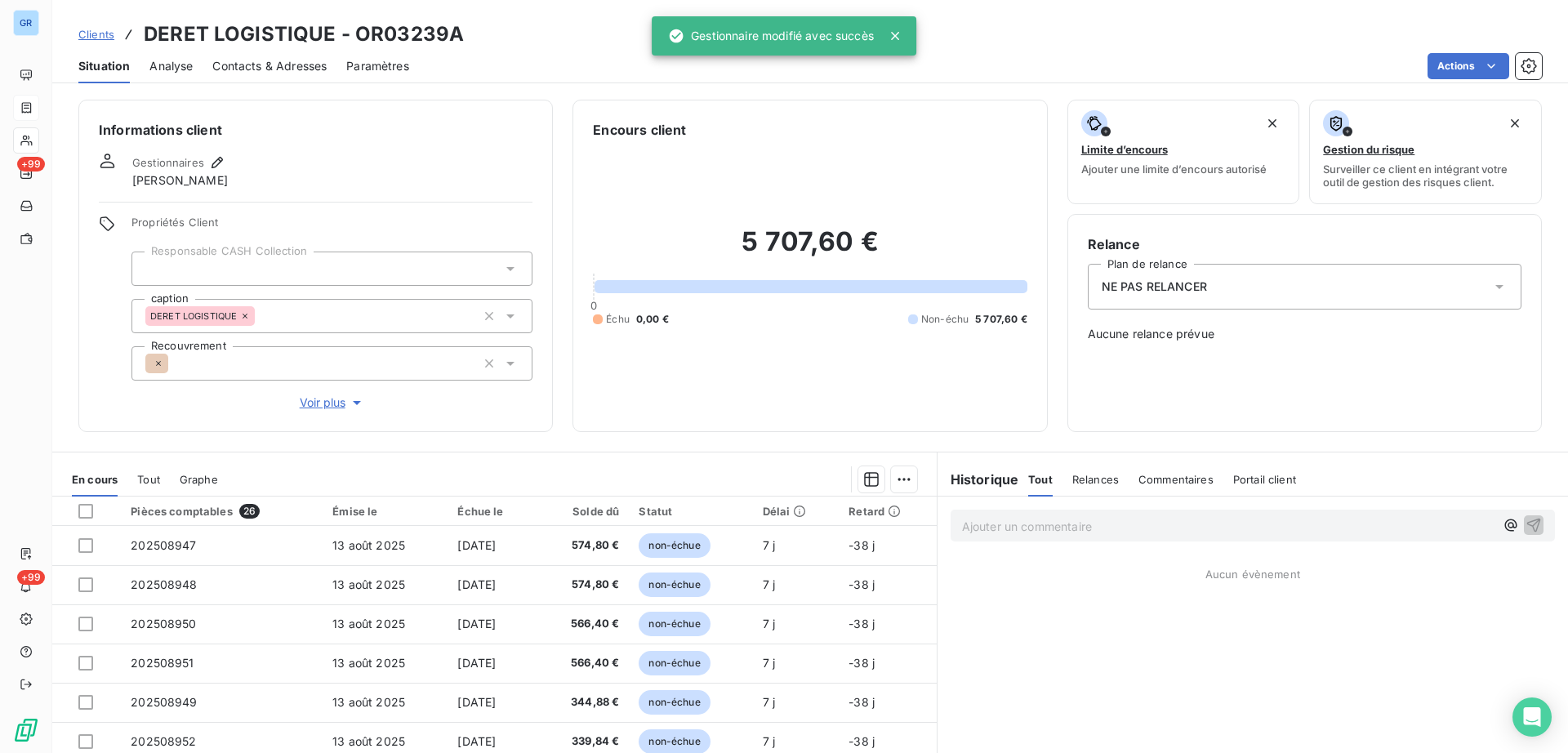
click at [920, 329] on div "5 707,60 € 0 Échu 0,00 € Non-échu 5 707,60 €" at bounding box center [809, 275] width 434 height 272
